Goal: Task Accomplishment & Management: Complete application form

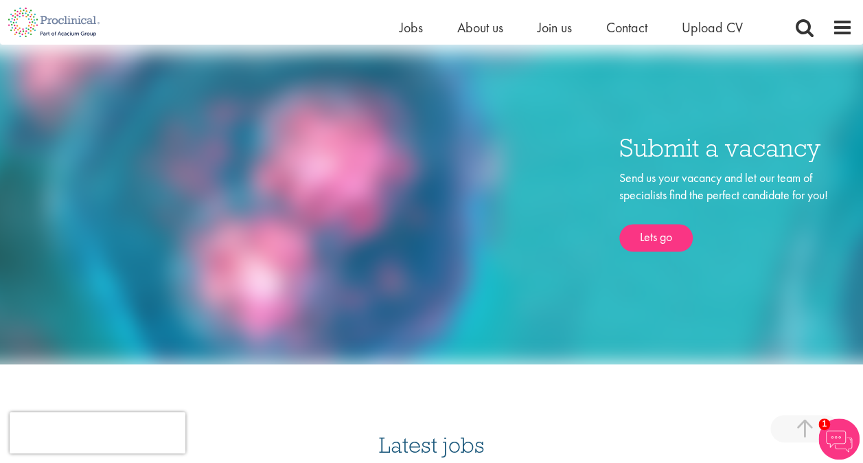
scroll to position [1133, 0]
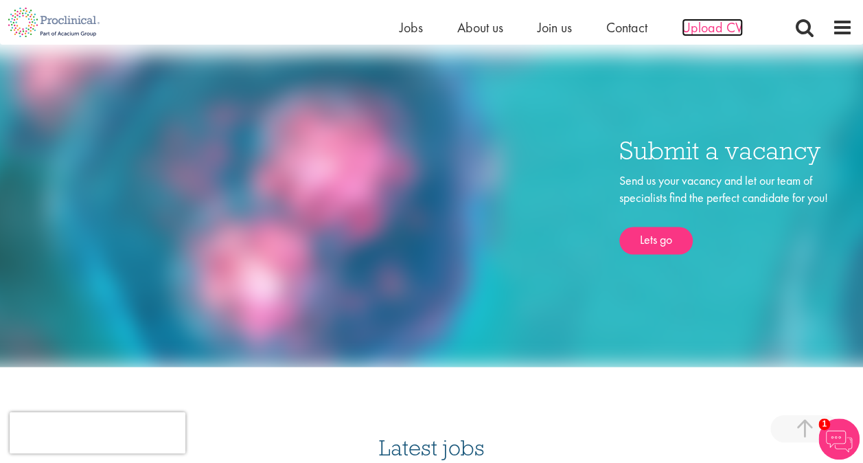
click at [715, 32] on span "Upload CV" at bounding box center [712, 28] width 61 height 18
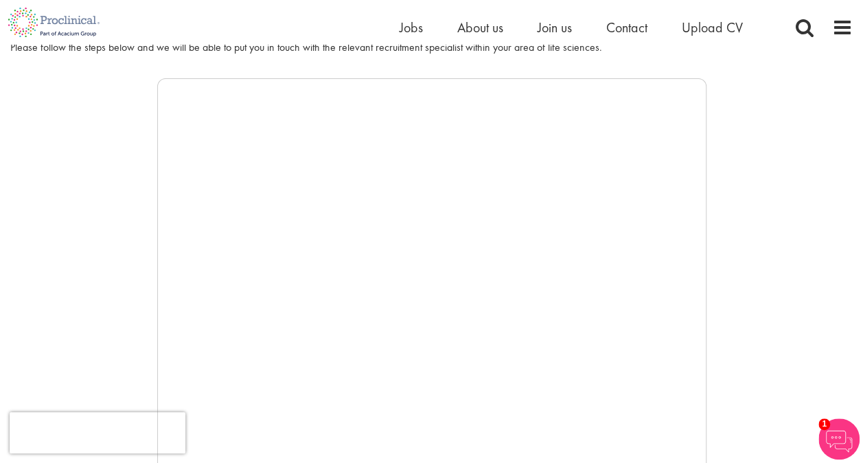
scroll to position [201, 0]
click at [706, 371] on iframe at bounding box center [431, 286] width 549 height 412
